Goal: Information Seeking & Learning: Learn about a topic

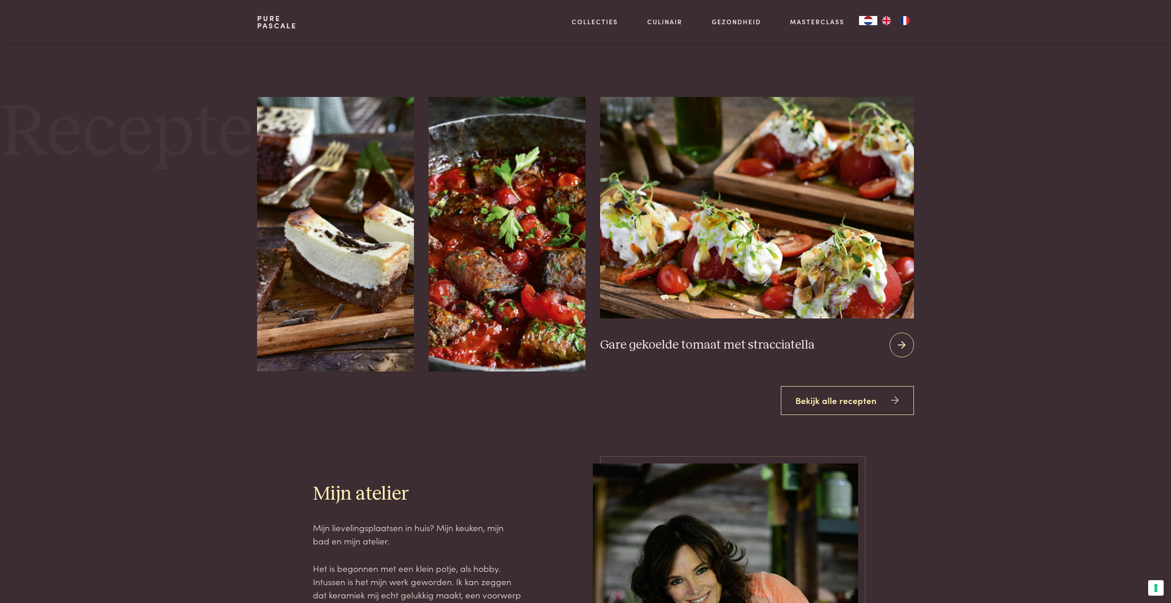
scroll to position [1444, 0]
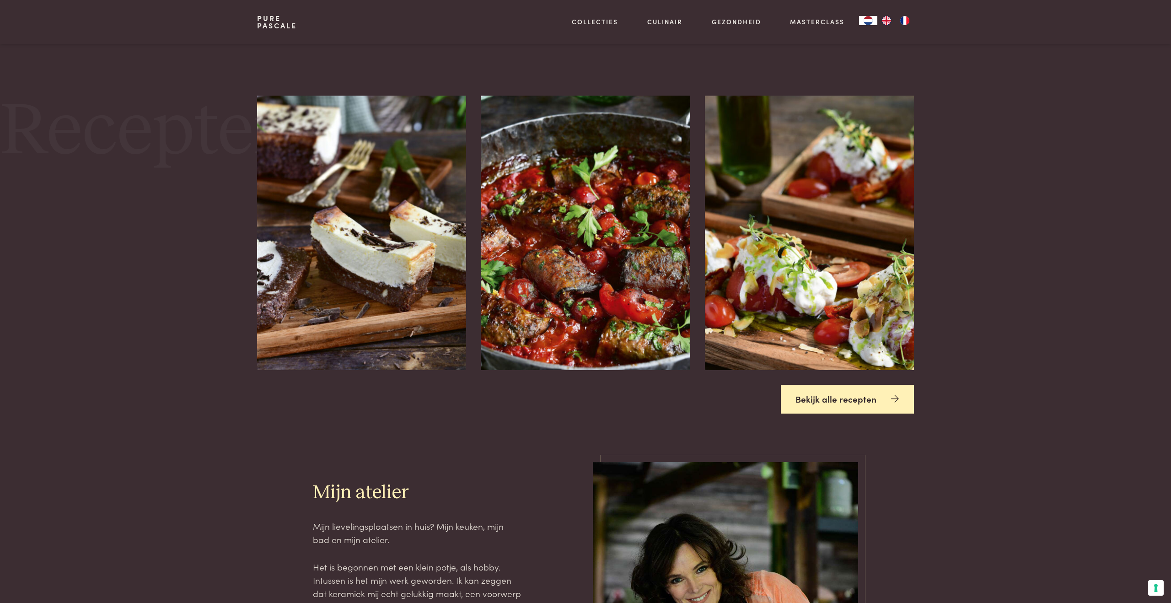
click at [841, 404] on link "Bekijk alle recepten" at bounding box center [848, 399] width 134 height 29
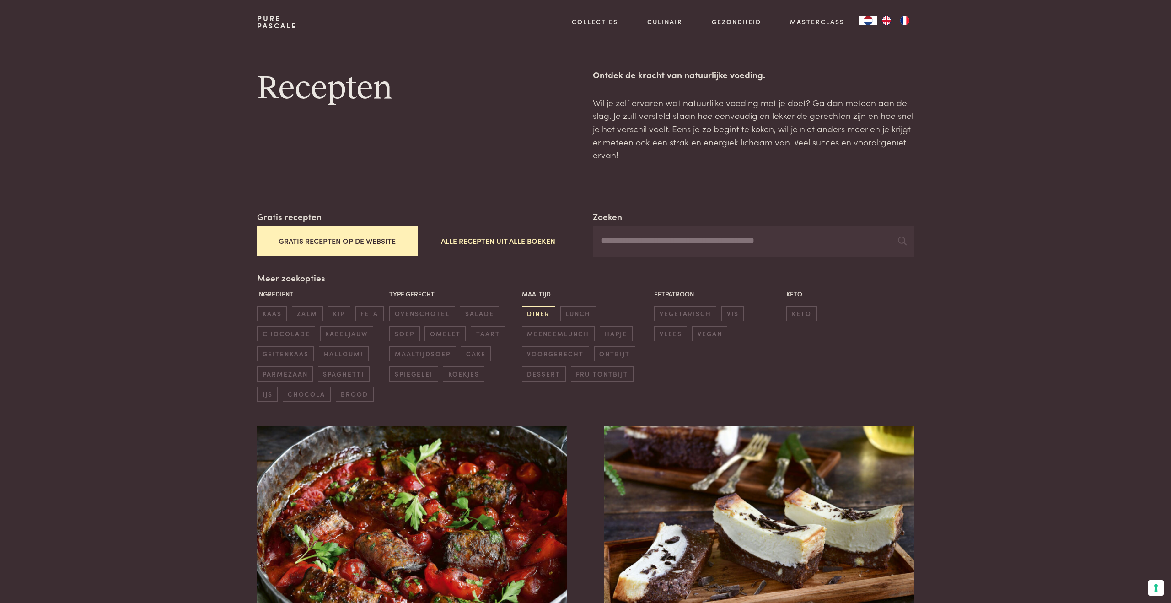
click at [538, 315] on span "diner" at bounding box center [538, 313] width 33 height 15
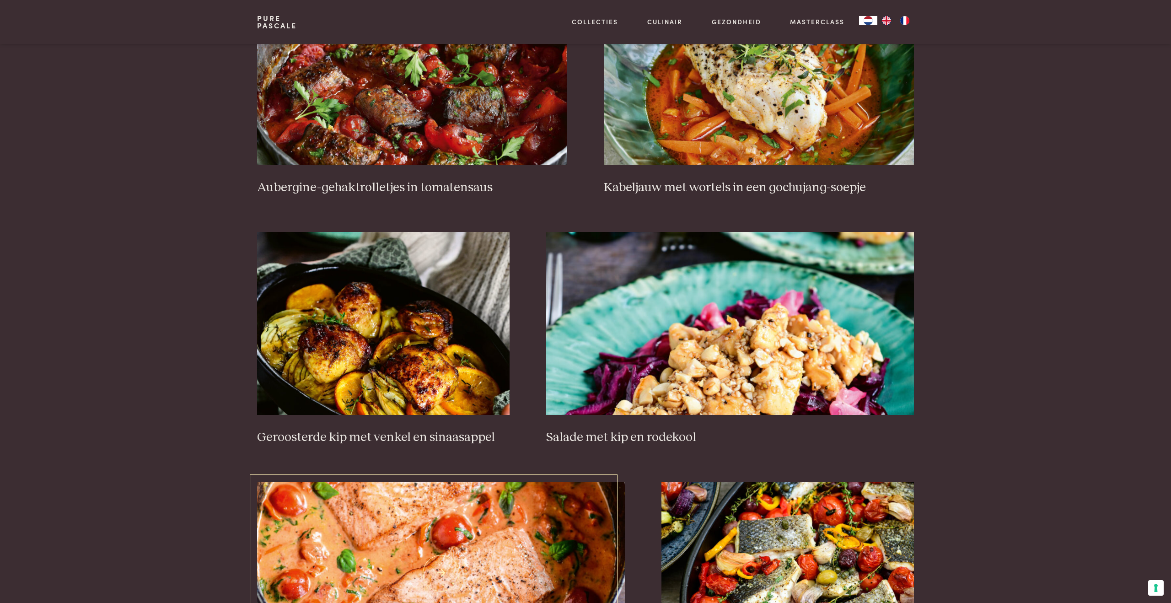
scroll to position [440, 0]
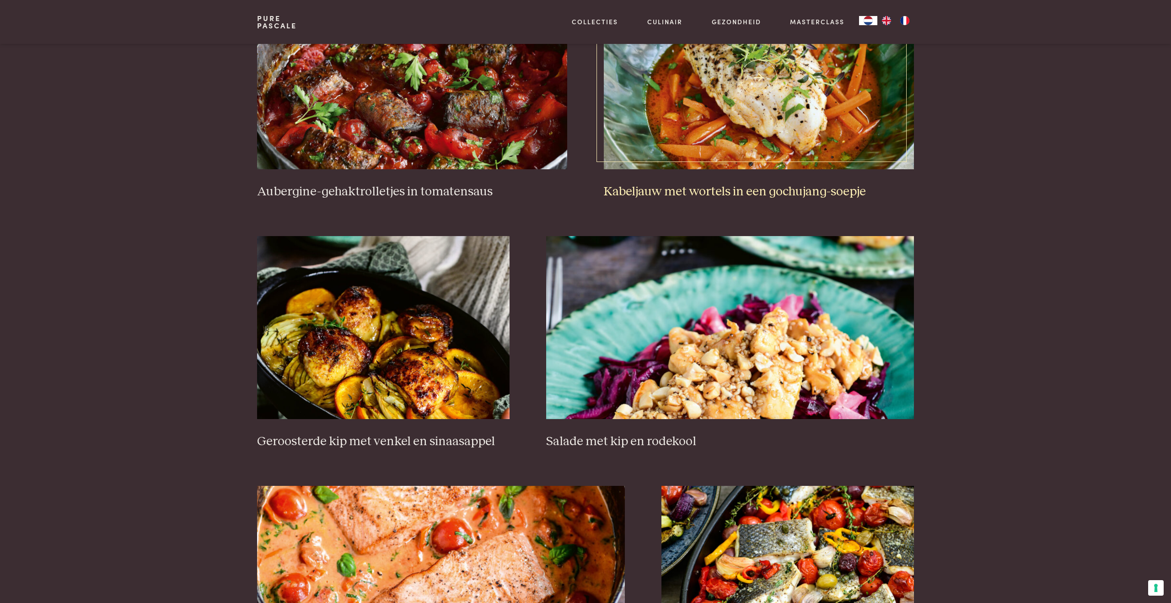
click at [793, 193] on h3 "Kabeljauw met wortels in een gochujang-soepje" at bounding box center [759, 192] width 310 height 16
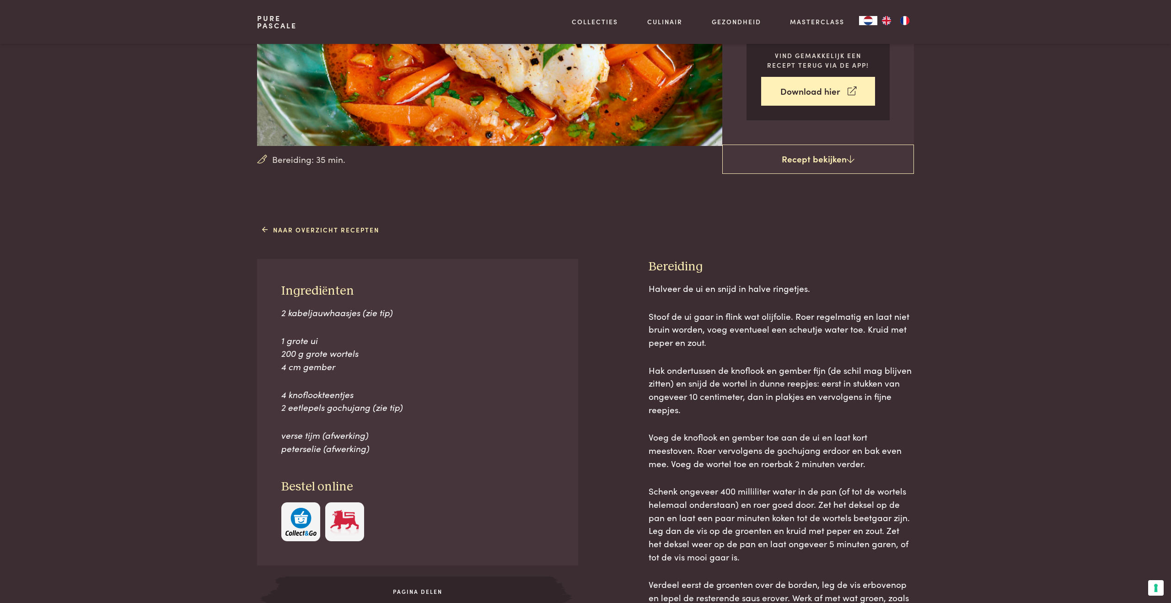
scroll to position [194, 0]
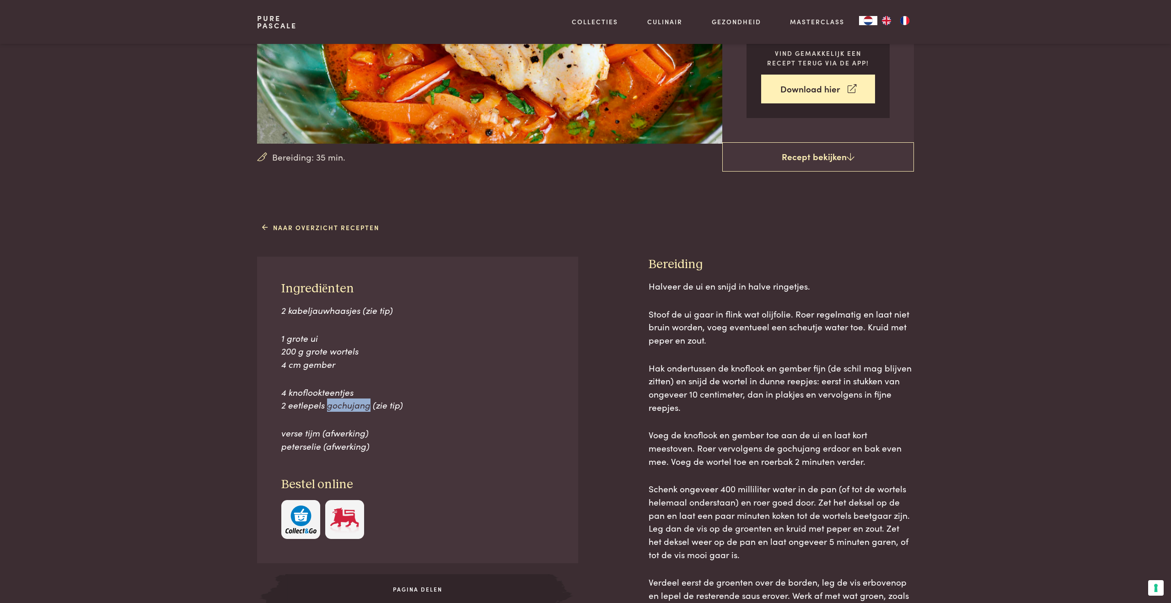
drag, startPoint x: 326, startPoint y: 408, endPoint x: 366, endPoint y: 406, distance: 39.8
click at [366, 406] on span "2 eetlepels gochujang (zie tip)" at bounding box center [342, 404] width 122 height 12
copy span "gochujang"
